Goal: Navigation & Orientation: Find specific page/section

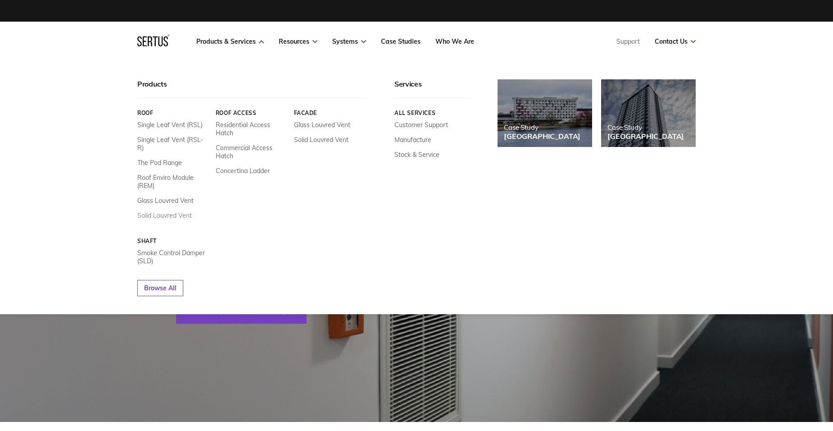
click at [181, 211] on link "Solid Louvred Vent" at bounding box center [164, 215] width 54 height 8
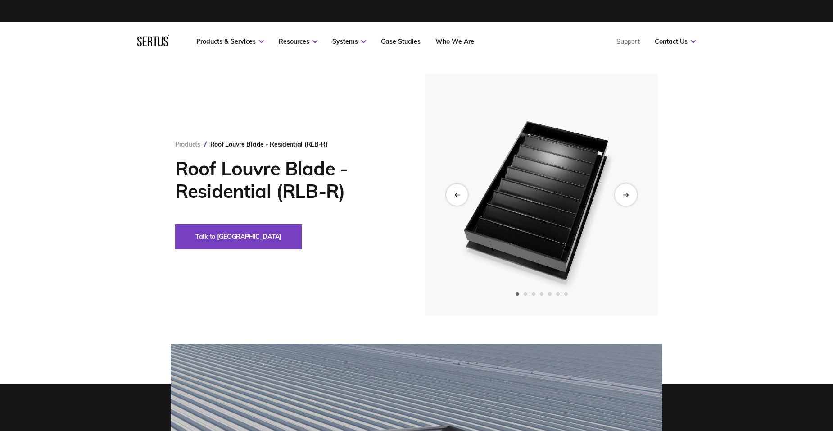
click at [622, 192] on div "Next slide" at bounding box center [626, 194] width 22 height 22
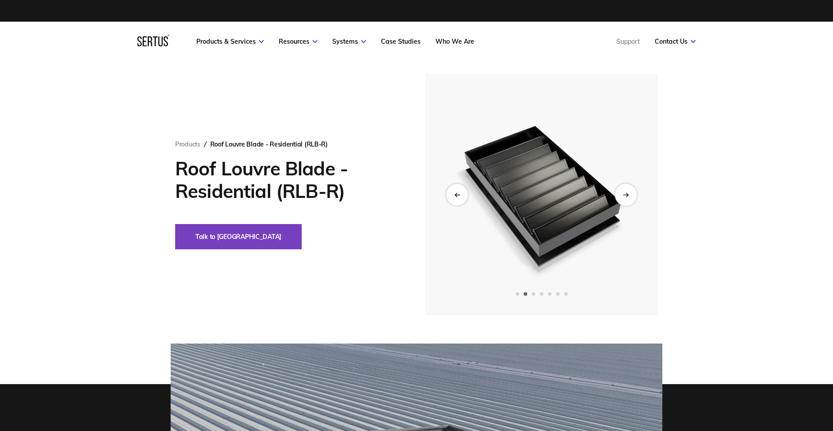
click at [622, 192] on div "Next slide" at bounding box center [626, 194] width 22 height 22
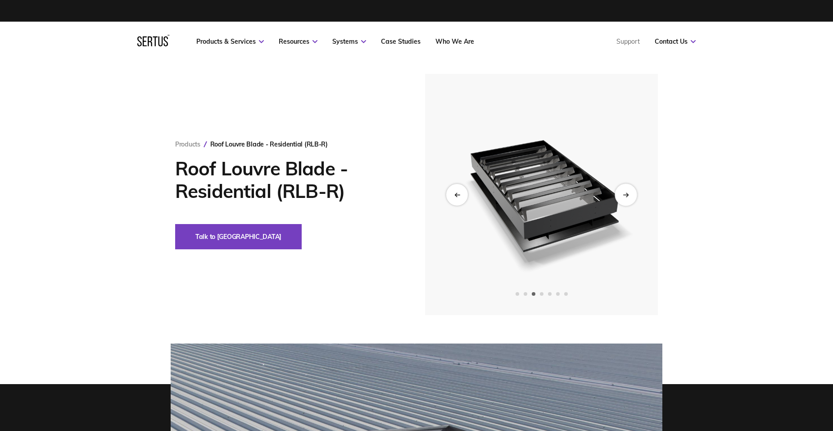
click at [622, 192] on div "Next slide" at bounding box center [626, 194] width 22 height 22
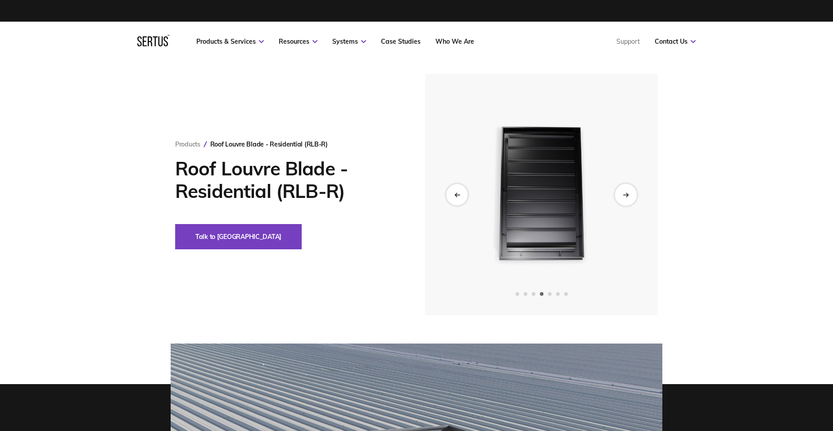
click at [622, 192] on div "Next slide" at bounding box center [626, 194] width 22 height 22
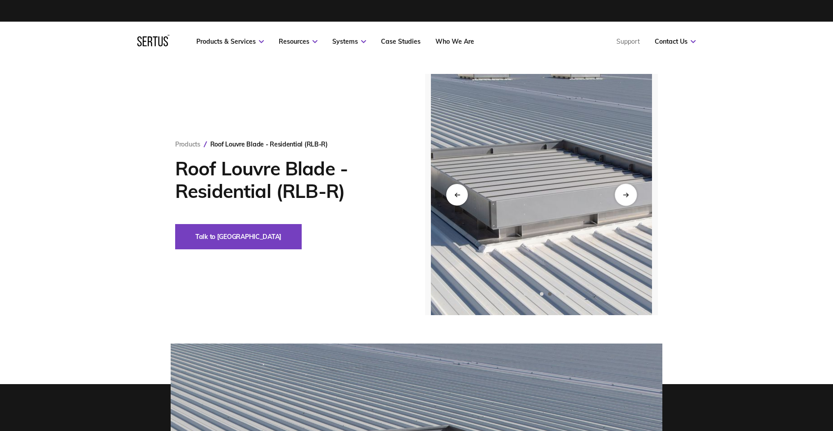
click at [622, 192] on div "Next slide" at bounding box center [626, 194] width 22 height 22
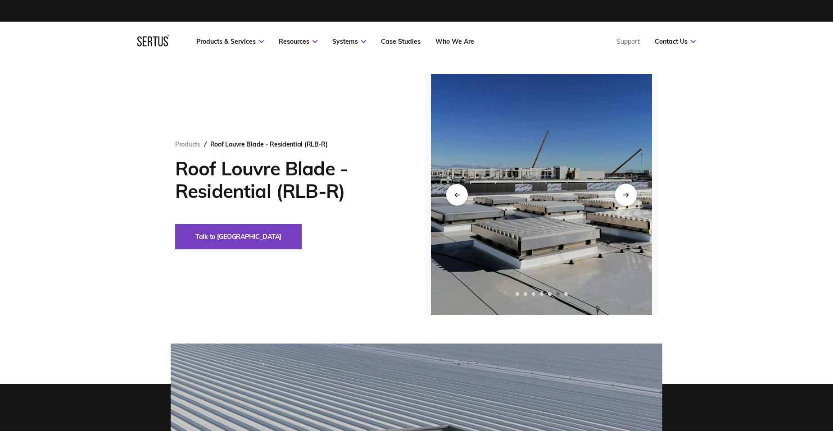
click at [622, 192] on div "Next slide" at bounding box center [626, 194] width 22 height 22
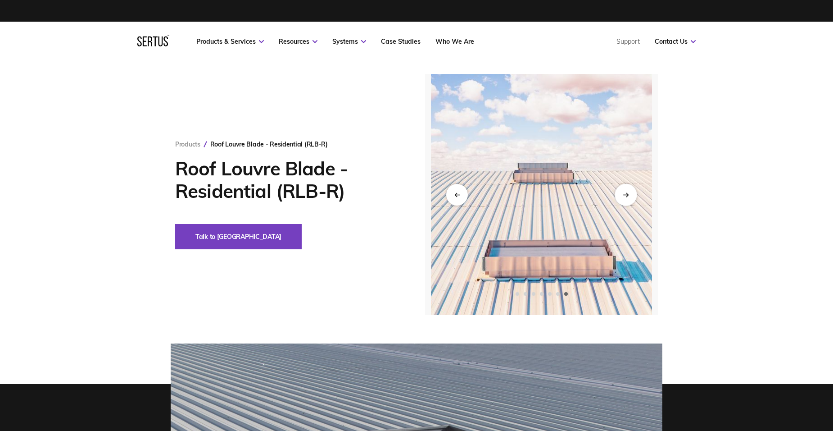
click at [622, 192] on div "Next slide" at bounding box center [626, 194] width 22 height 22
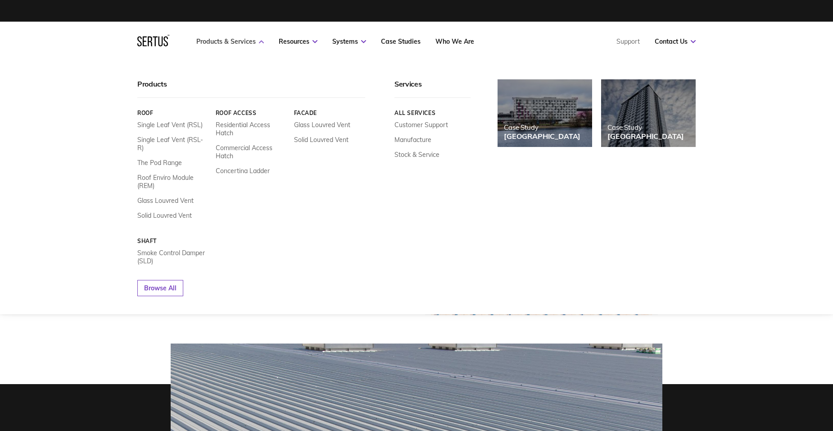
click at [220, 37] on link "Products & Services" at bounding box center [230, 41] width 68 height 8
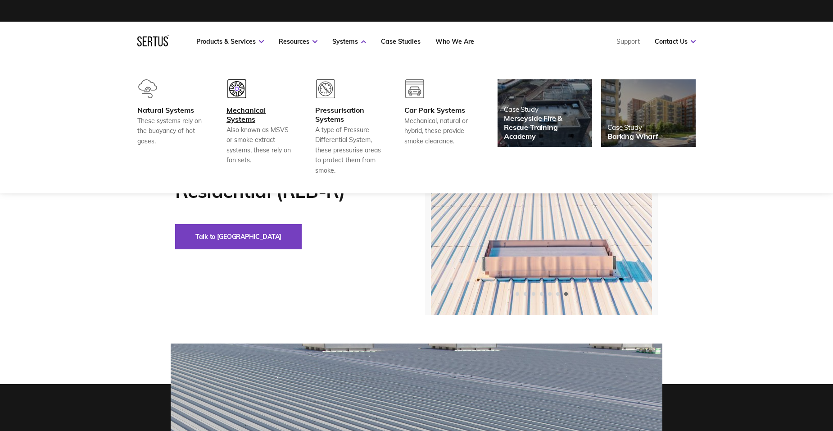
click at [236, 122] on div "Mechanical Systems" at bounding box center [260, 114] width 67 height 18
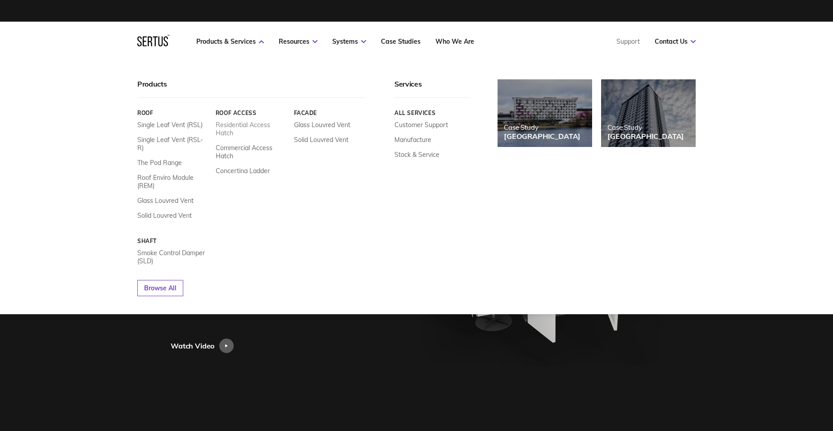
click at [227, 127] on link "Residential Access Hatch" at bounding box center [252, 129] width 72 height 16
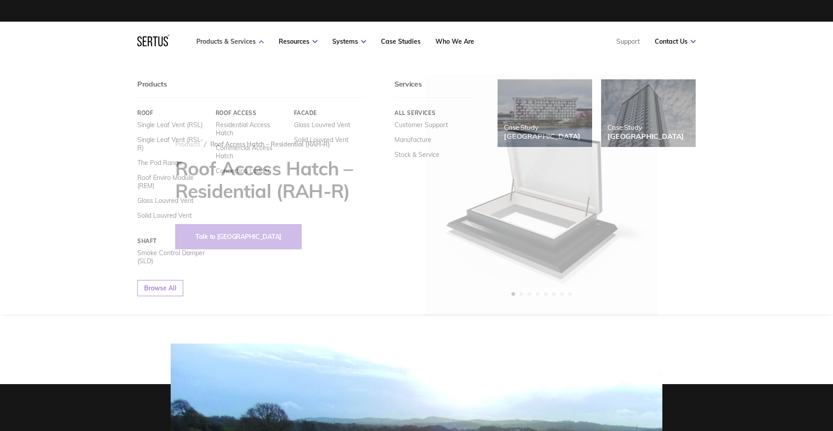
click at [258, 42] on link "Products & Services" at bounding box center [230, 41] width 68 height 8
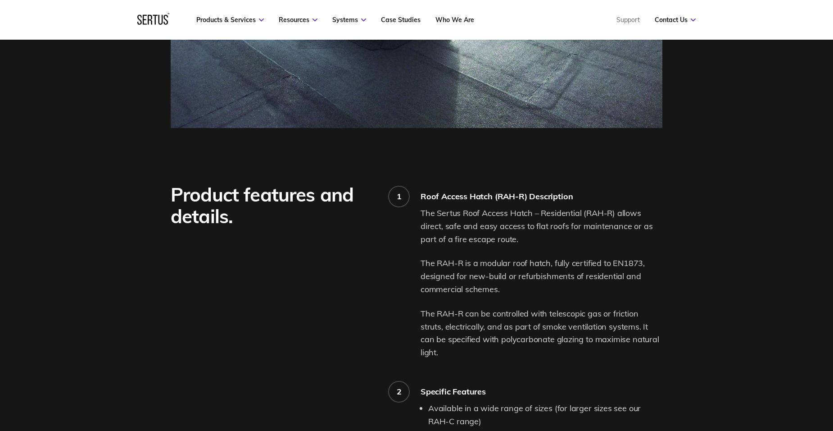
scroll to position [585, 0]
